Goal: Task Accomplishment & Management: Complete application form

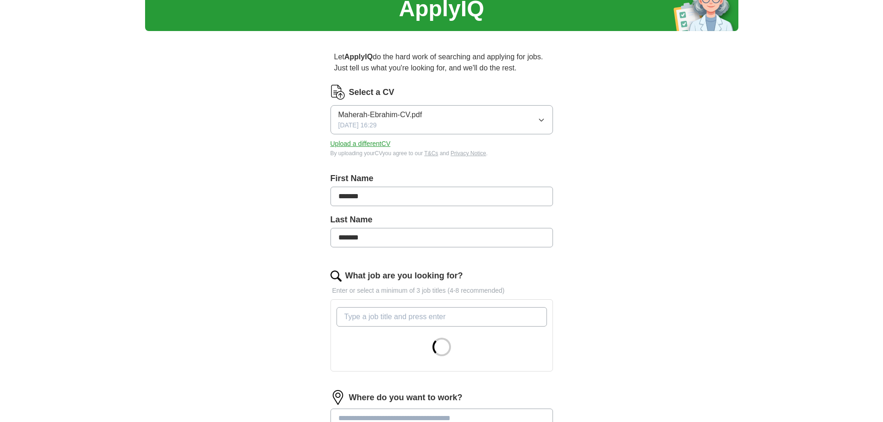
scroll to position [93, 0]
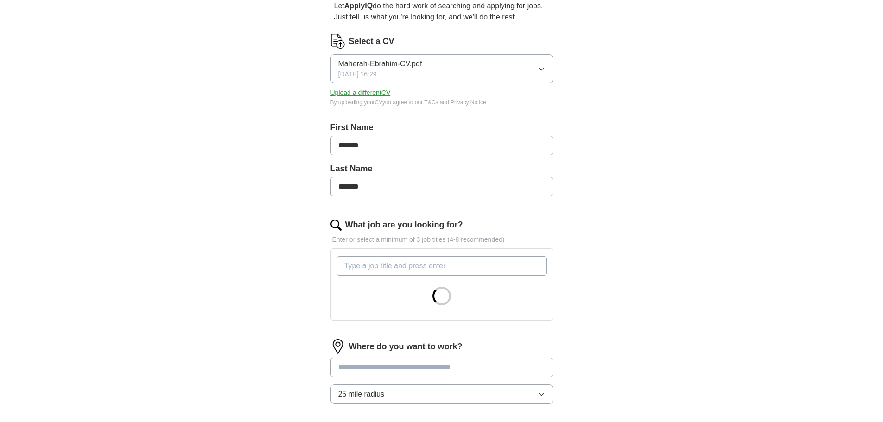
click at [412, 260] on input "What job are you looking for?" at bounding box center [442, 265] width 211 height 19
click at [422, 271] on input "dat" at bounding box center [442, 265] width 211 height 19
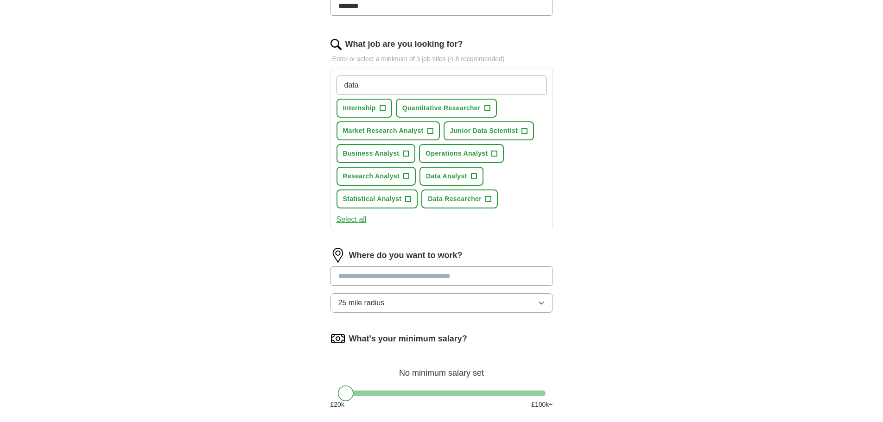
scroll to position [278, 0]
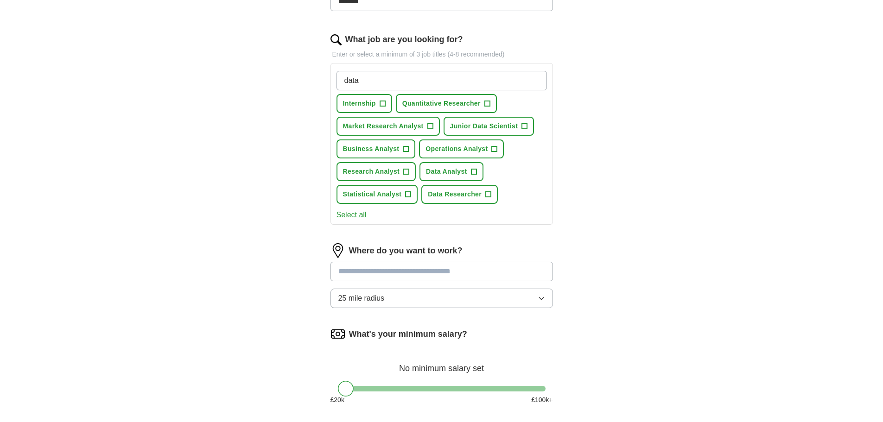
type input "data"
click at [381, 110] on button "Internship +" at bounding box center [365, 103] width 56 height 19
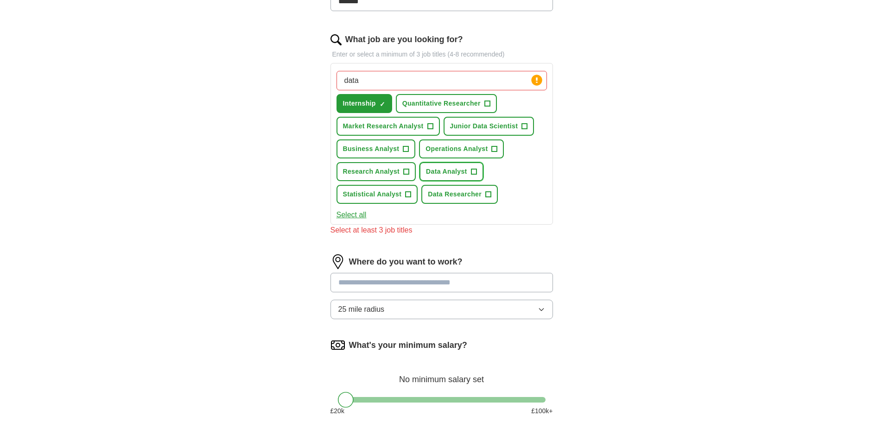
click at [471, 171] on span "+" at bounding box center [474, 172] width 6 height 6
click at [407, 170] on span "+" at bounding box center [407, 171] width 6 height 7
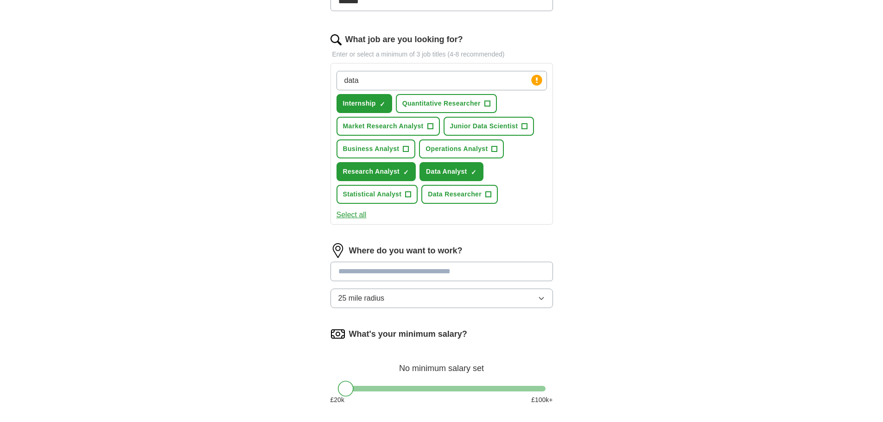
drag, startPoint x: 414, startPoint y: 81, endPoint x: 241, endPoint y: 40, distance: 178.3
click at [241, 40] on div "ApplyIQ Let ApplyIQ do the hard work of searching and applying for jobs. Just t…" at bounding box center [442, 111] width 594 height 722
type input "junior data analyst"
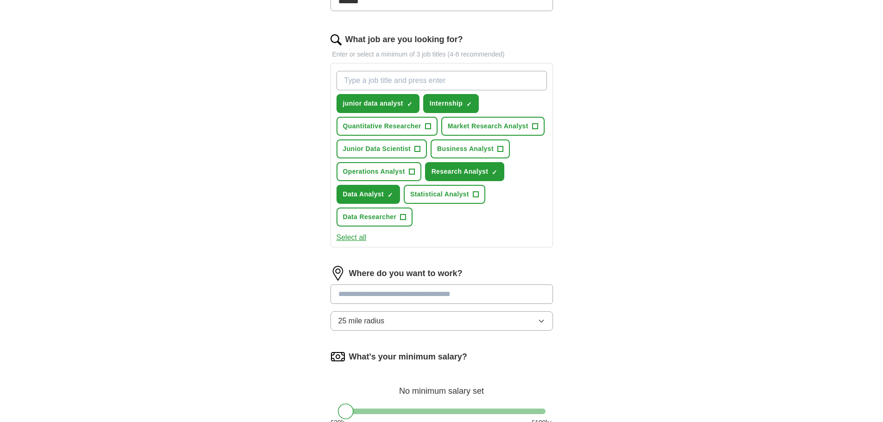
click at [600, 250] on div "ApplyIQ Let ApplyIQ do the hard work of searching and applying for jobs. Just t…" at bounding box center [442, 122] width 594 height 745
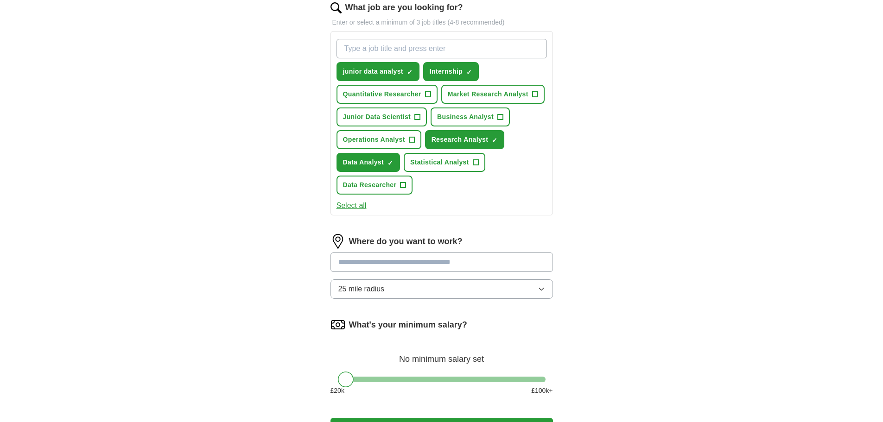
scroll to position [325, 0]
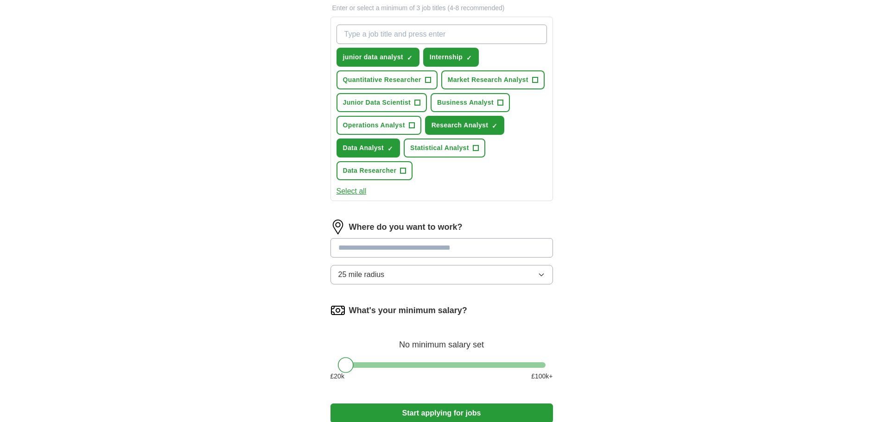
click at [486, 248] on input at bounding box center [442, 247] width 223 height 19
type input "******"
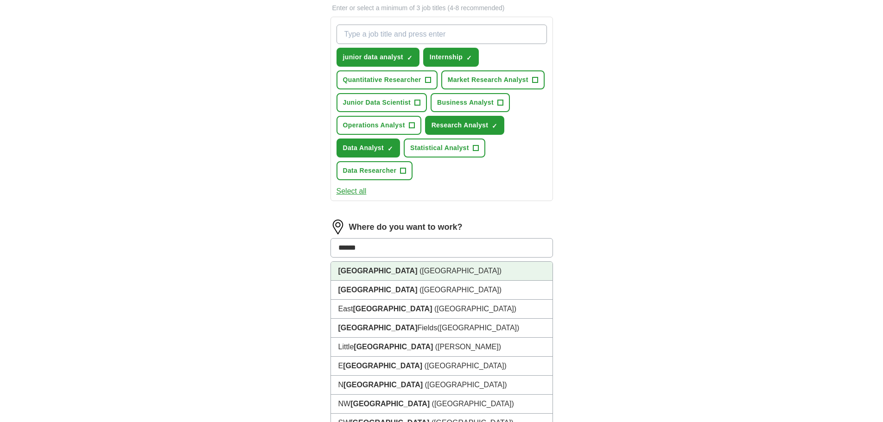
click at [476, 275] on li "[GEOGRAPHIC_DATA] ([GEOGRAPHIC_DATA])" at bounding box center [442, 271] width 222 height 19
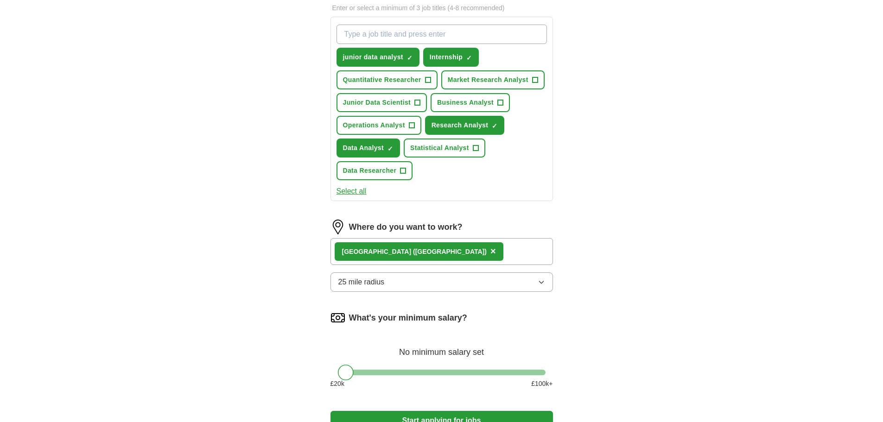
click at [478, 283] on button "25 mile radius" at bounding box center [442, 282] width 223 height 19
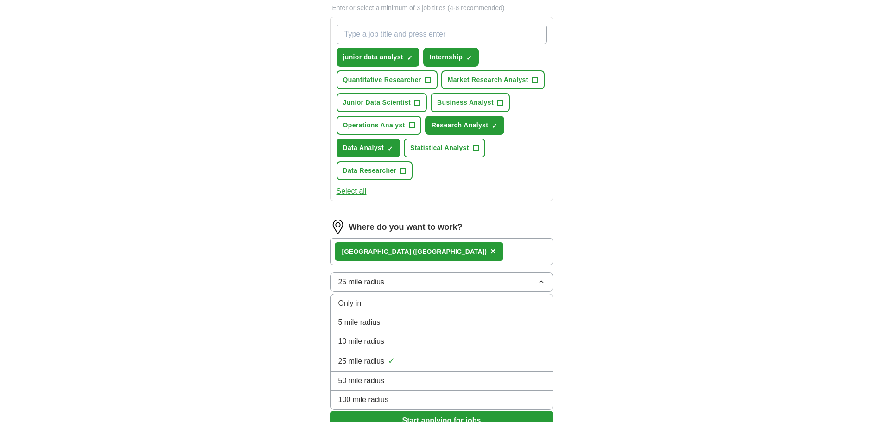
click at [455, 336] on li "10 mile radius" at bounding box center [442, 342] width 222 height 19
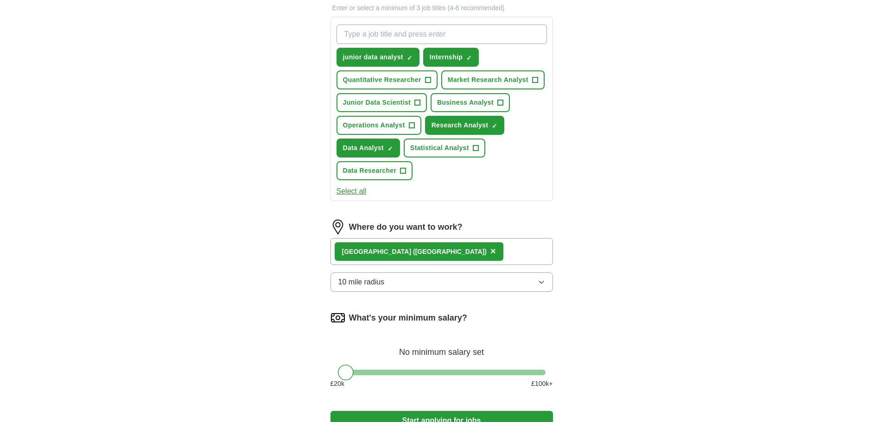
click at [648, 307] on div "ApplyIQ Let ApplyIQ do the hard work of searching and applying for jobs. Just t…" at bounding box center [442, 80] width 594 height 752
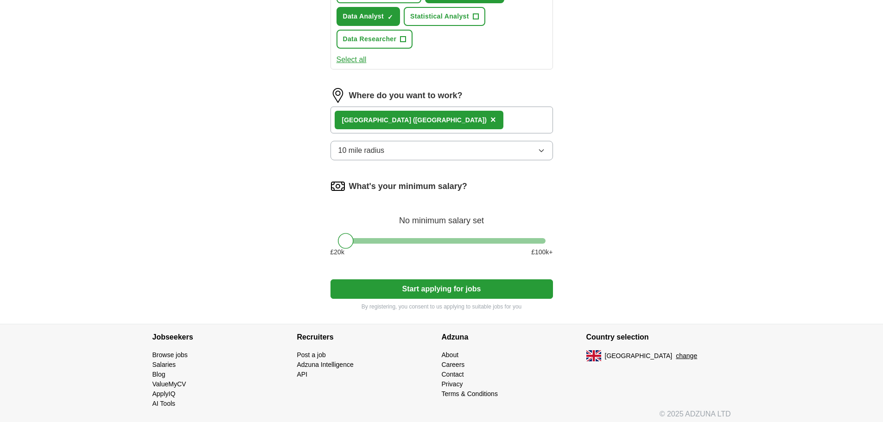
scroll to position [461, 0]
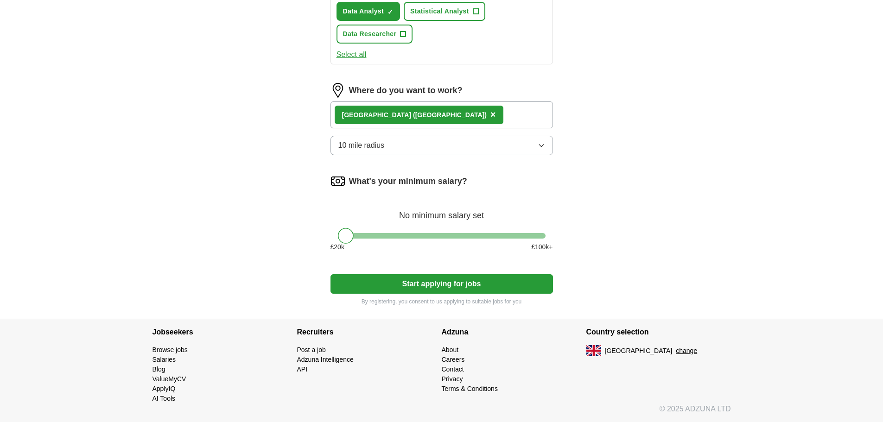
click at [393, 239] on div "What's your minimum salary? No minimum salary set £ 20 k £ 100 k+" at bounding box center [442, 217] width 223 height 86
click at [361, 230] on div "What's your minimum salary? No minimum salary set £ 20 k £ 100 k+" at bounding box center [442, 217] width 223 height 86
click at [360, 236] on div at bounding box center [442, 236] width 208 height 6
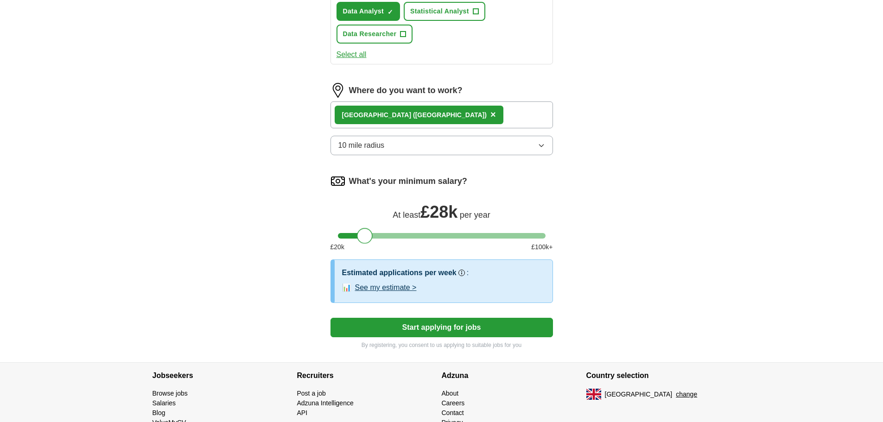
click at [366, 237] on div at bounding box center [365, 236] width 16 height 16
click at [538, 327] on button "Start applying for jobs" at bounding box center [442, 327] width 223 height 19
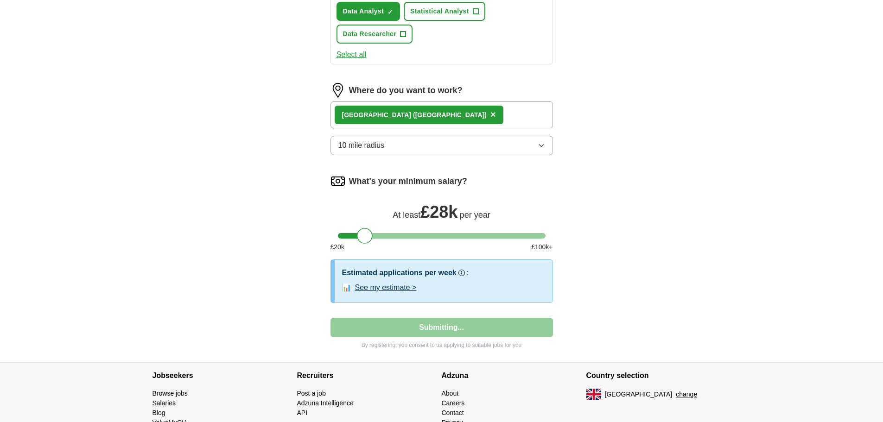
select select "**"
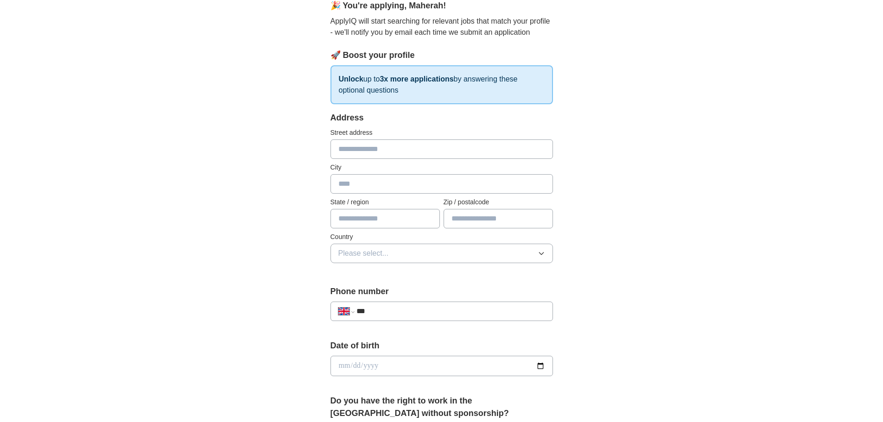
scroll to position [93, 0]
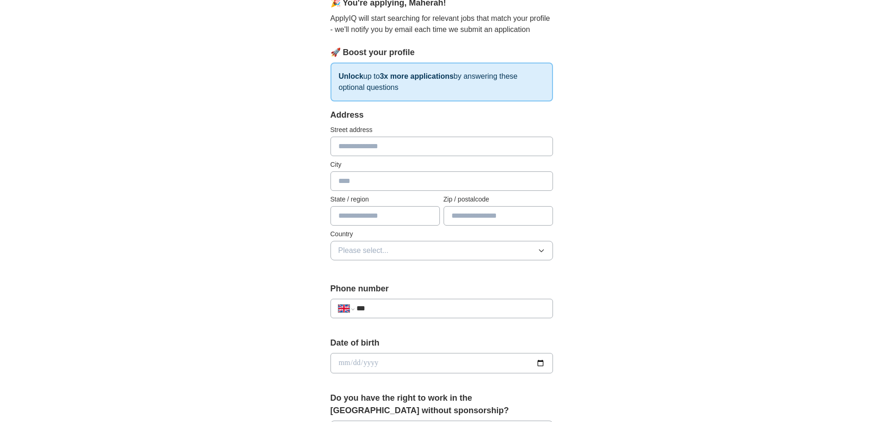
click at [429, 149] on input "text" at bounding box center [442, 146] width 223 height 19
type input "**********"
click at [430, 166] on label "City" at bounding box center [442, 165] width 223 height 10
click at [429, 181] on input "text" at bounding box center [442, 181] width 223 height 19
type input "******"
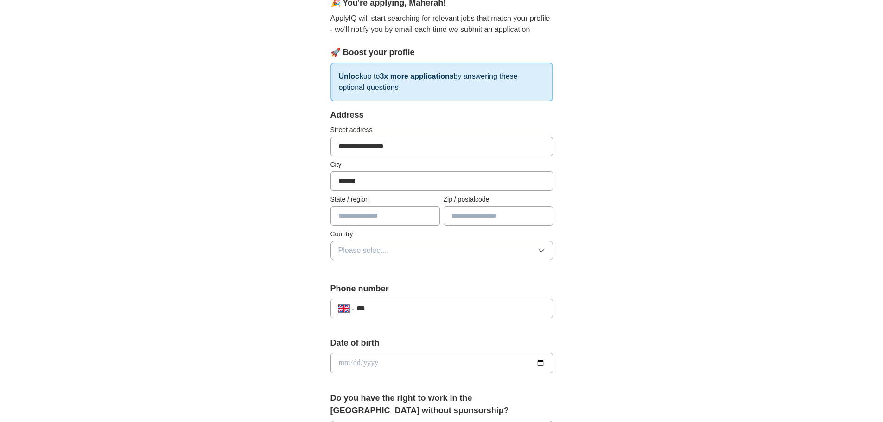
click at [474, 212] on input "text" at bounding box center [498, 215] width 109 height 19
type input "*******"
click at [409, 224] on input "text" at bounding box center [385, 215] width 109 height 19
type input "******"
click at [422, 253] on button "Please select..." at bounding box center [442, 250] width 223 height 19
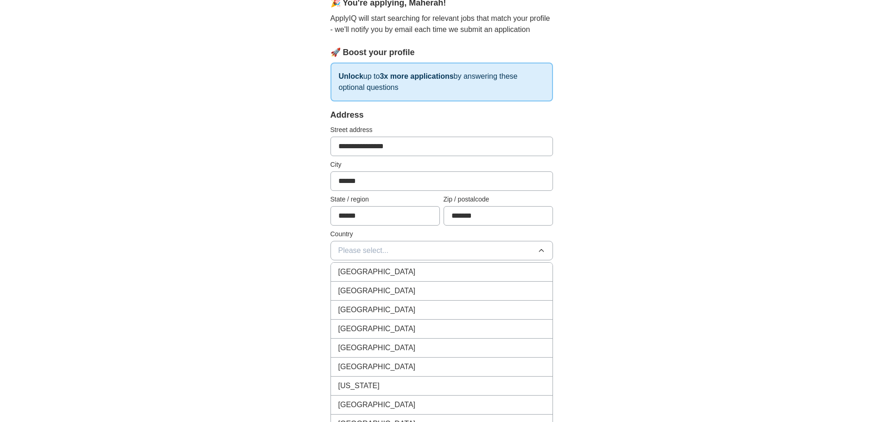
click at [420, 266] on li "[GEOGRAPHIC_DATA]" at bounding box center [442, 272] width 222 height 19
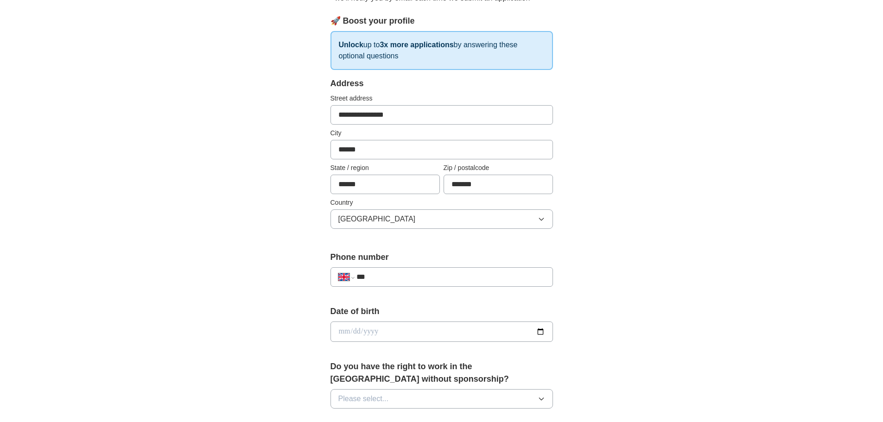
scroll to position [139, 0]
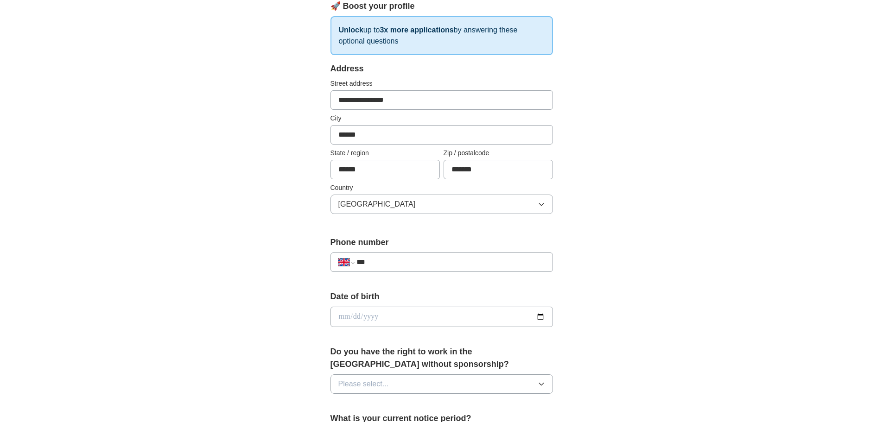
click at [425, 258] on input "***" at bounding box center [451, 262] width 188 height 11
click at [529, 262] on input "**********" at bounding box center [451, 262] width 188 height 11
type input "**********"
click at [596, 275] on div "**********" at bounding box center [442, 305] width 594 height 832
click at [386, 318] on input "date" at bounding box center [442, 317] width 223 height 20
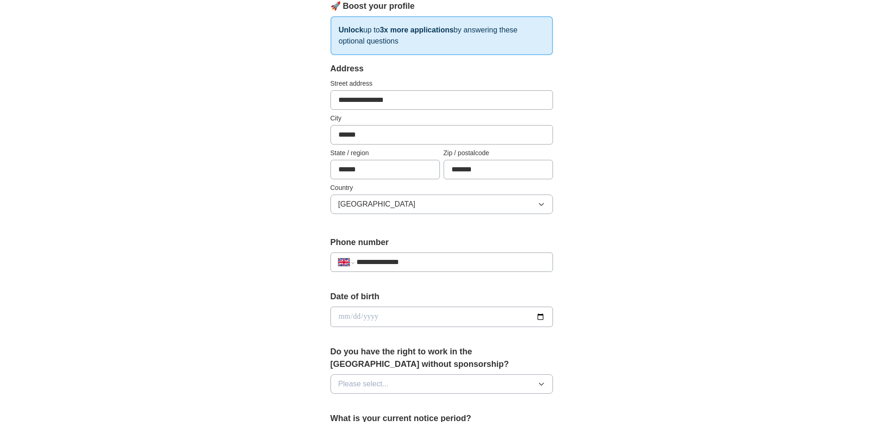
click at [386, 318] on input "date" at bounding box center [442, 317] width 223 height 20
click at [366, 323] on input "date" at bounding box center [442, 317] width 223 height 20
click at [362, 321] on input "date" at bounding box center [442, 317] width 223 height 20
click at [341, 321] on input "date" at bounding box center [442, 317] width 223 height 20
click at [339, 320] on input "date" at bounding box center [442, 317] width 223 height 20
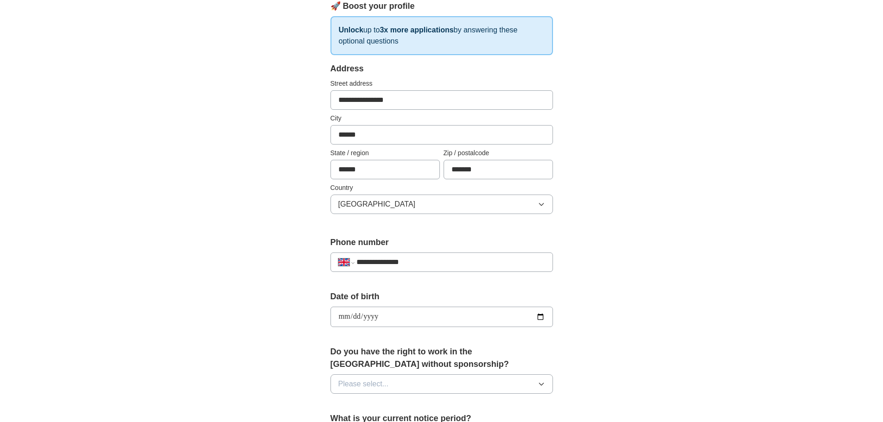
type input "**********"
click at [691, 286] on div "**********" at bounding box center [442, 305] width 594 height 832
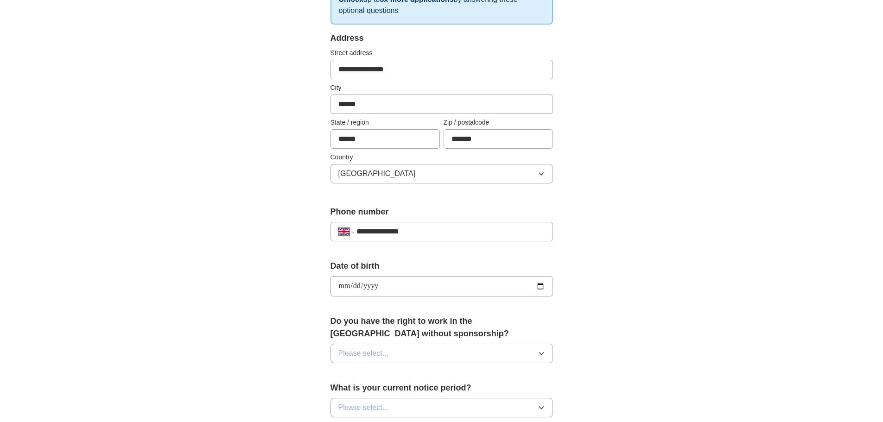
scroll to position [186, 0]
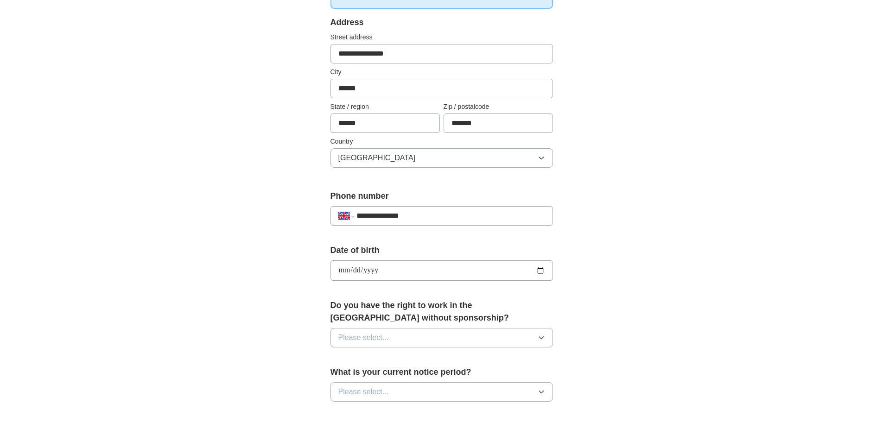
click at [501, 332] on button "Please select..." at bounding box center [442, 337] width 223 height 19
click at [505, 357] on div "Yes" at bounding box center [442, 359] width 207 height 11
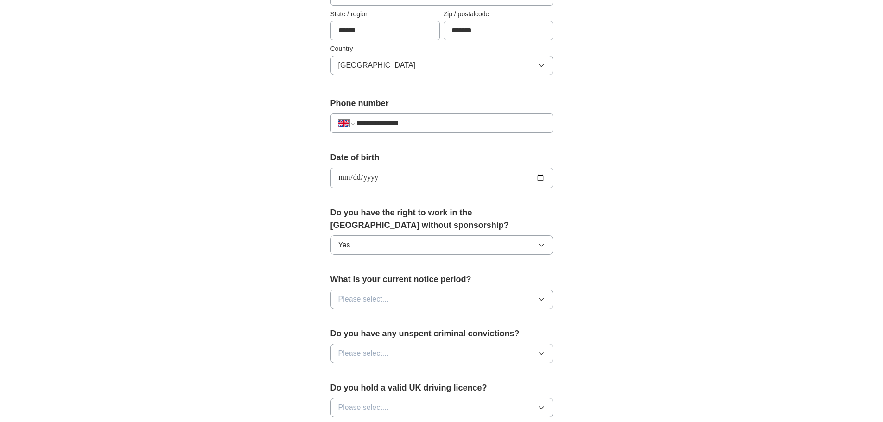
click at [508, 305] on button "Please select..." at bounding box center [442, 299] width 223 height 19
click at [458, 319] on div "None" at bounding box center [442, 320] width 207 height 11
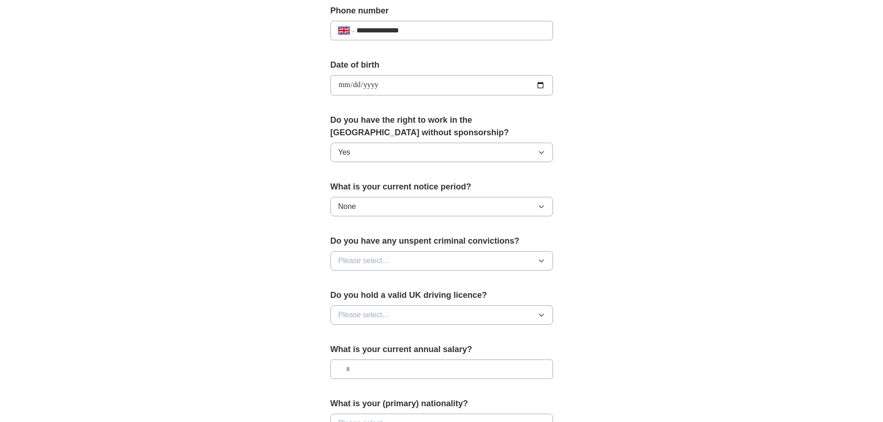
click at [421, 266] on button "Please select..." at bounding box center [442, 260] width 223 height 19
click at [396, 294] on li "No" at bounding box center [442, 301] width 222 height 19
click at [407, 307] on button "Please select..." at bounding box center [442, 315] width 223 height 19
click at [404, 354] on div "No" at bounding box center [442, 355] width 207 height 11
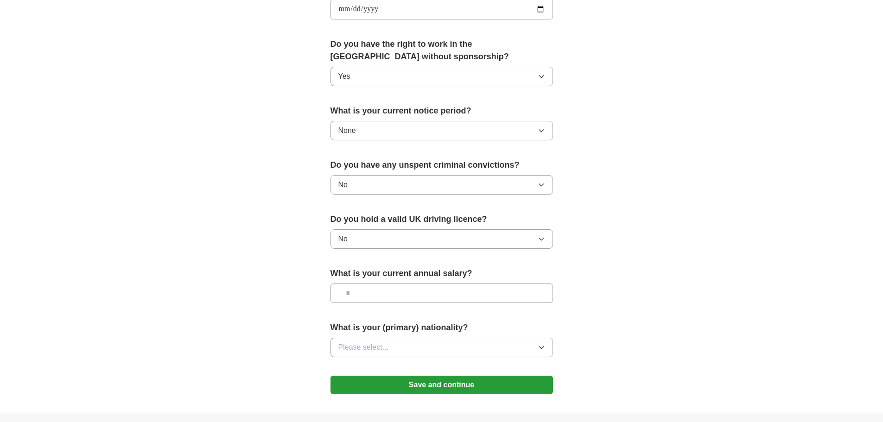
scroll to position [510, 0]
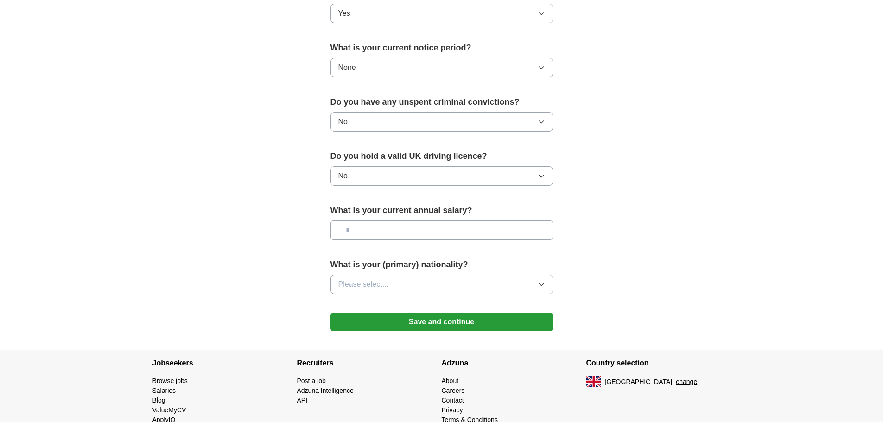
click at [418, 230] on input "text" at bounding box center [442, 230] width 223 height 19
click at [409, 288] on button "Please select..." at bounding box center [442, 284] width 223 height 19
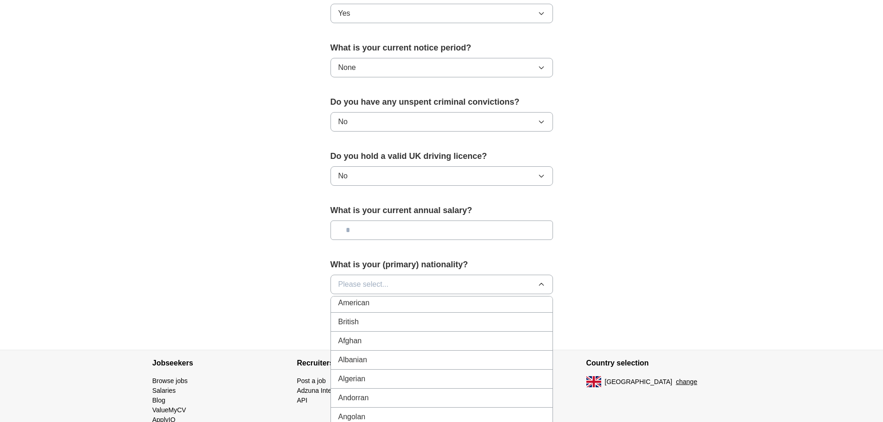
scroll to position [0, 0]
click at [393, 329] on div "British" at bounding box center [442, 325] width 207 height 11
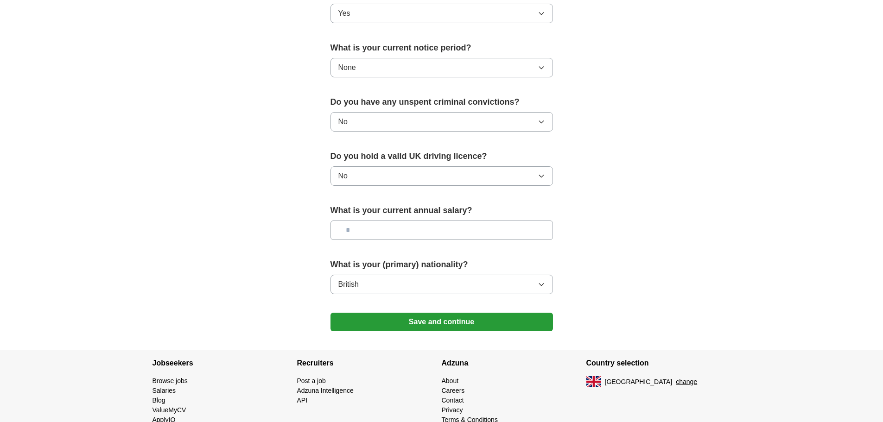
click at [475, 320] on button "Save and continue" at bounding box center [442, 322] width 223 height 19
